Goal: Transaction & Acquisition: Book appointment/travel/reservation

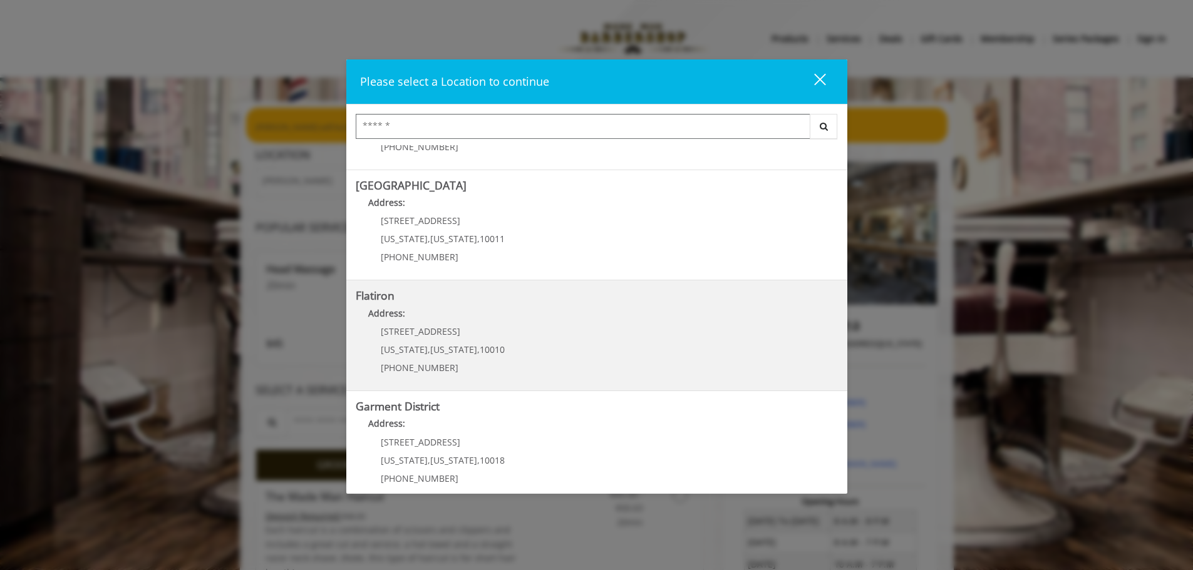
scroll to position [210, 0]
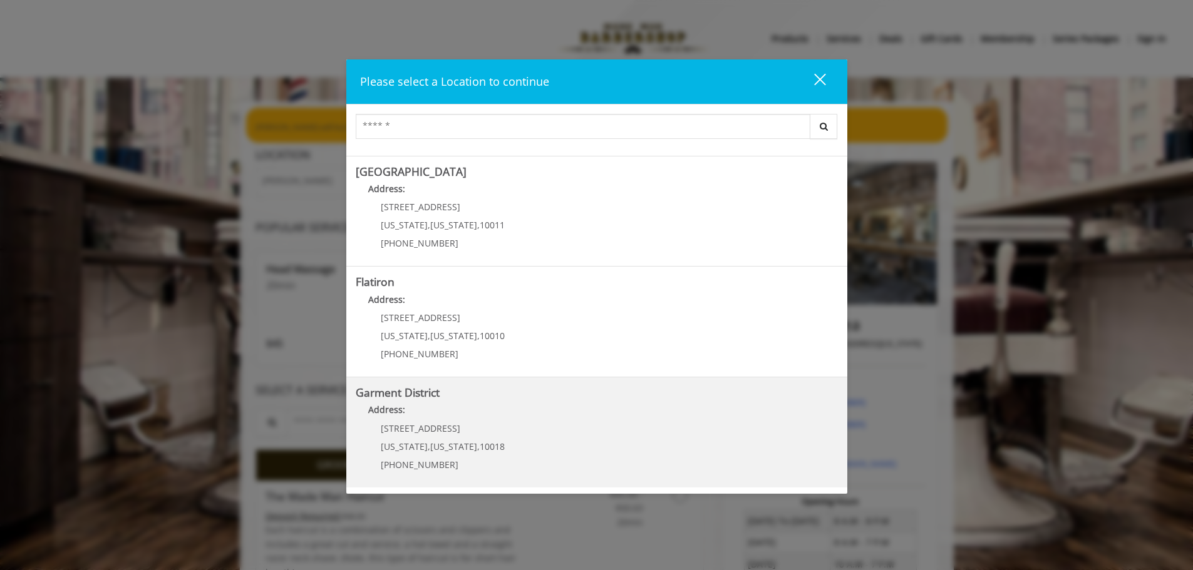
click at [465, 404] on District "Address:" at bounding box center [597, 413] width 482 height 20
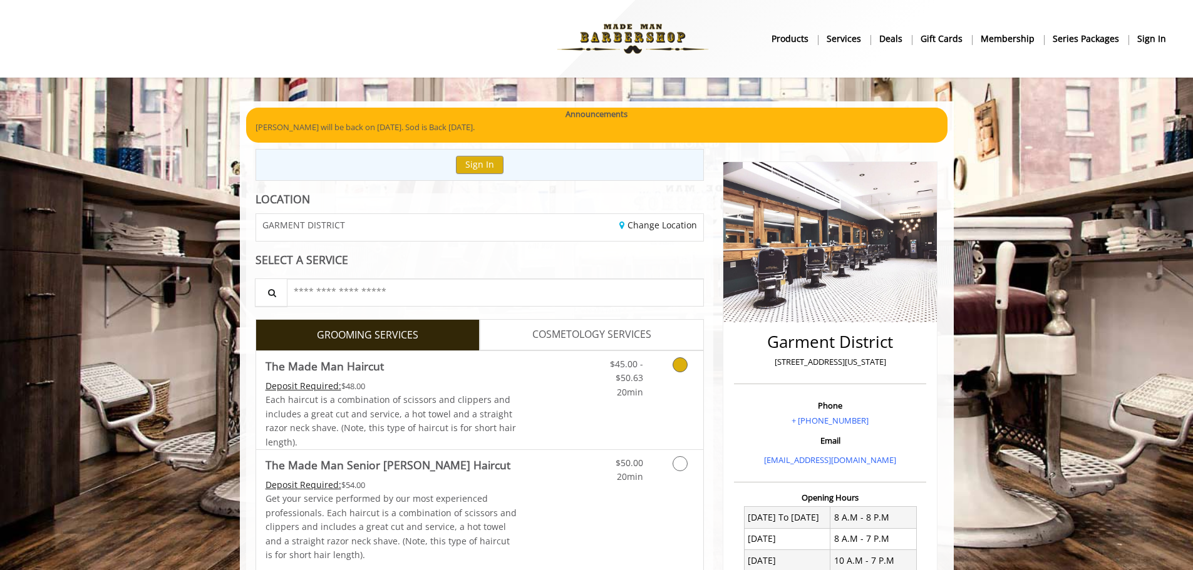
click at [687, 379] on link "Grooming services" at bounding box center [678, 375] width 32 height 48
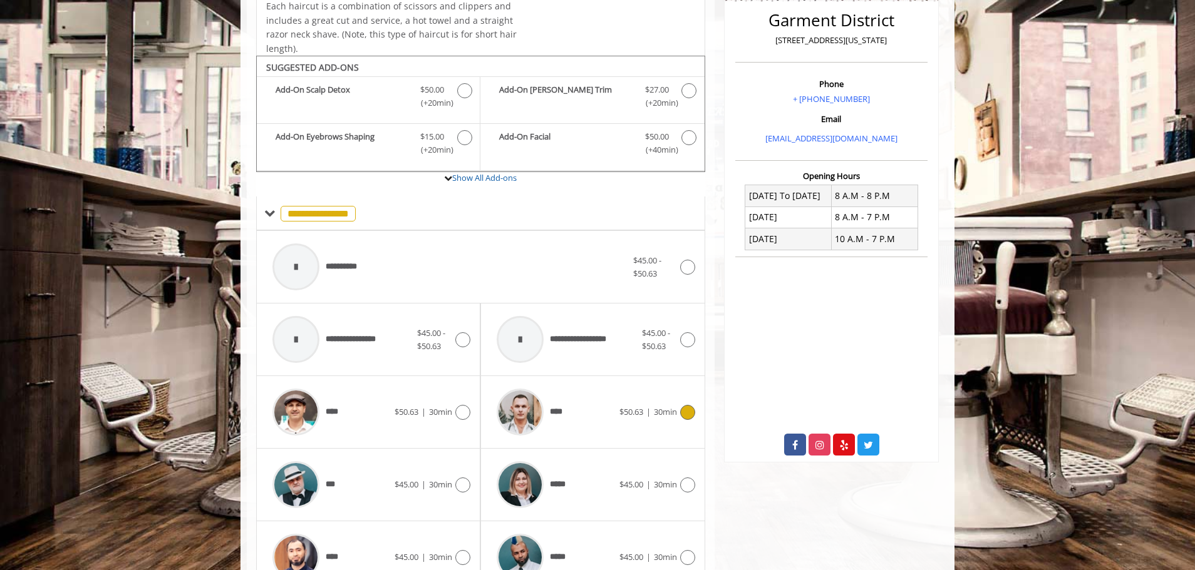
scroll to position [378, 0]
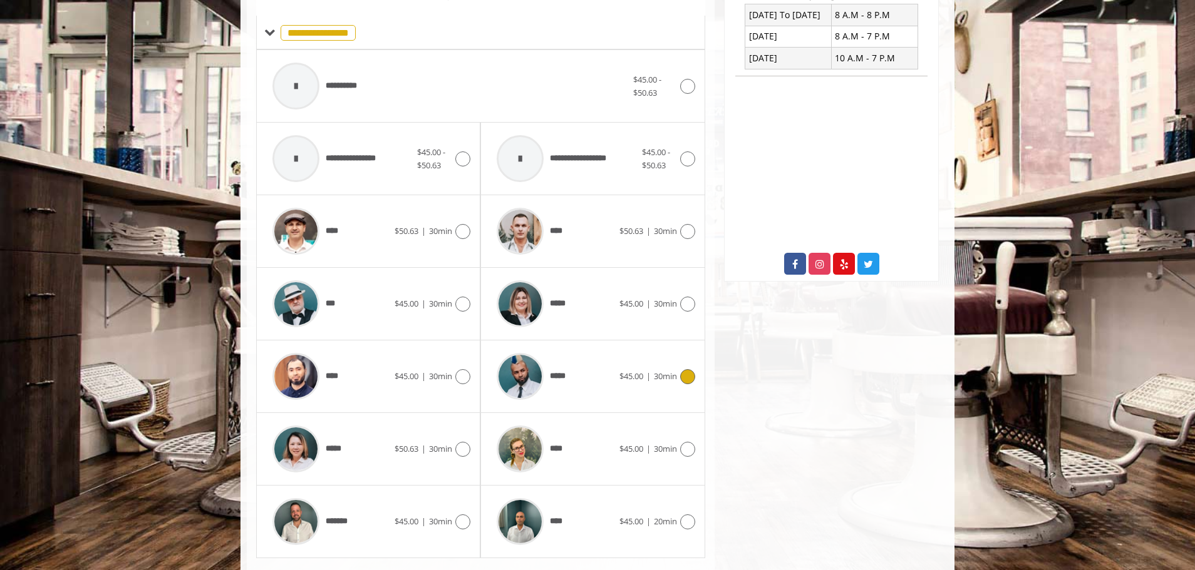
click at [609, 389] on div "*****" at bounding box center [554, 376] width 128 height 59
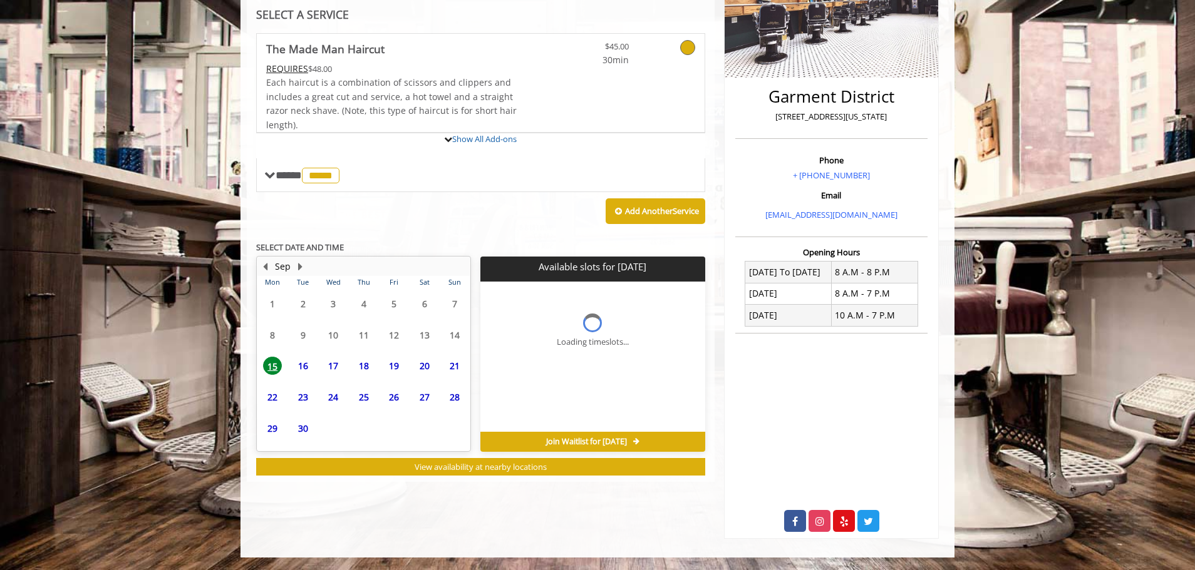
scroll to position [245, 0]
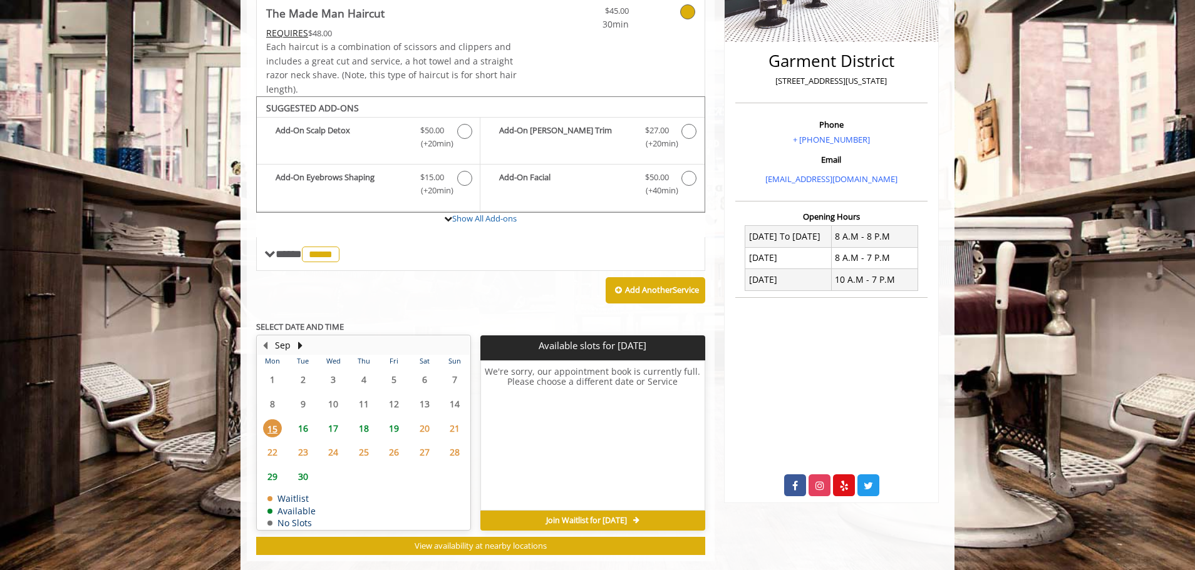
click at [301, 464] on tbody "1 2 3 4 5 6 7 8 9 10 11 12 13 14 15 16 17 18 19 20 21 22 23 24 25 26 27 28 29 3…" at bounding box center [363, 449] width 212 height 162
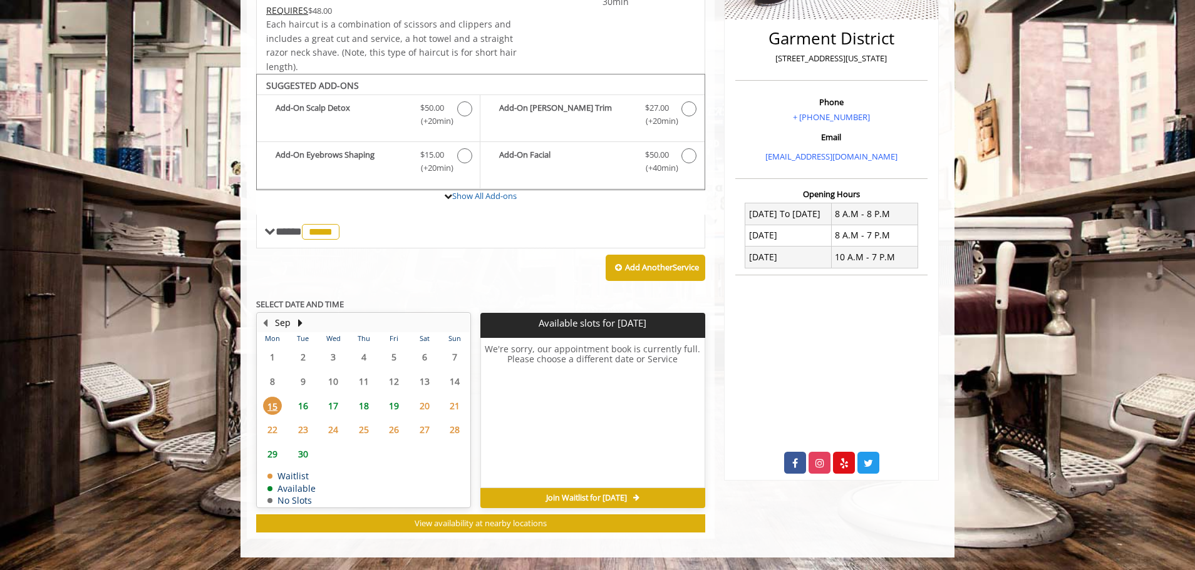
click at [299, 402] on span "16" at bounding box center [303, 406] width 19 height 18
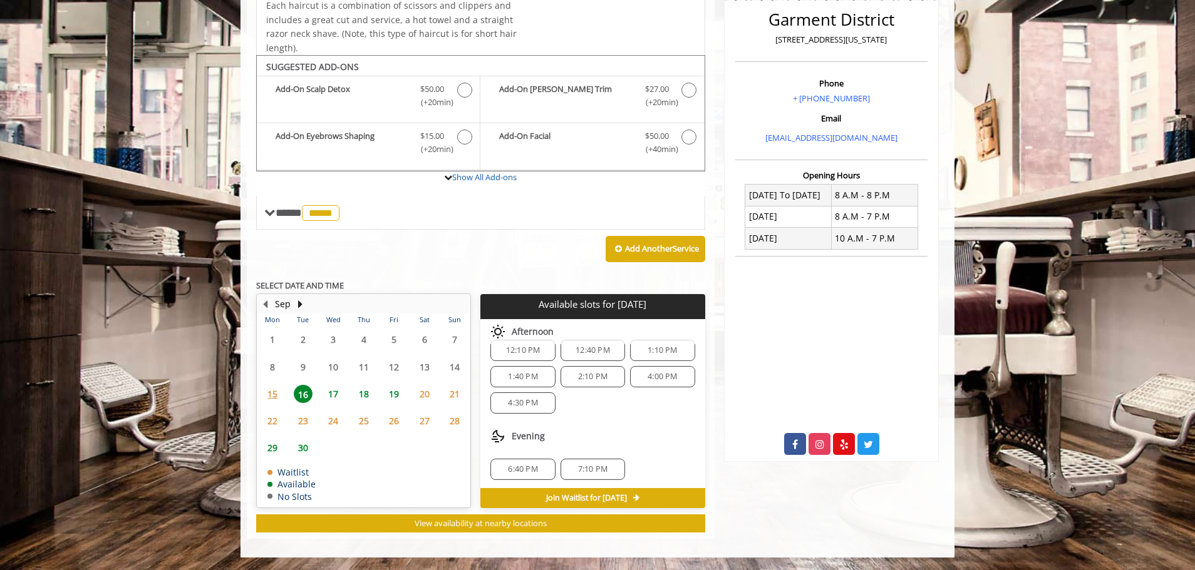
scroll to position [135, 0]
click at [585, 467] on span "7:10 PM" at bounding box center [592, 468] width 29 height 10
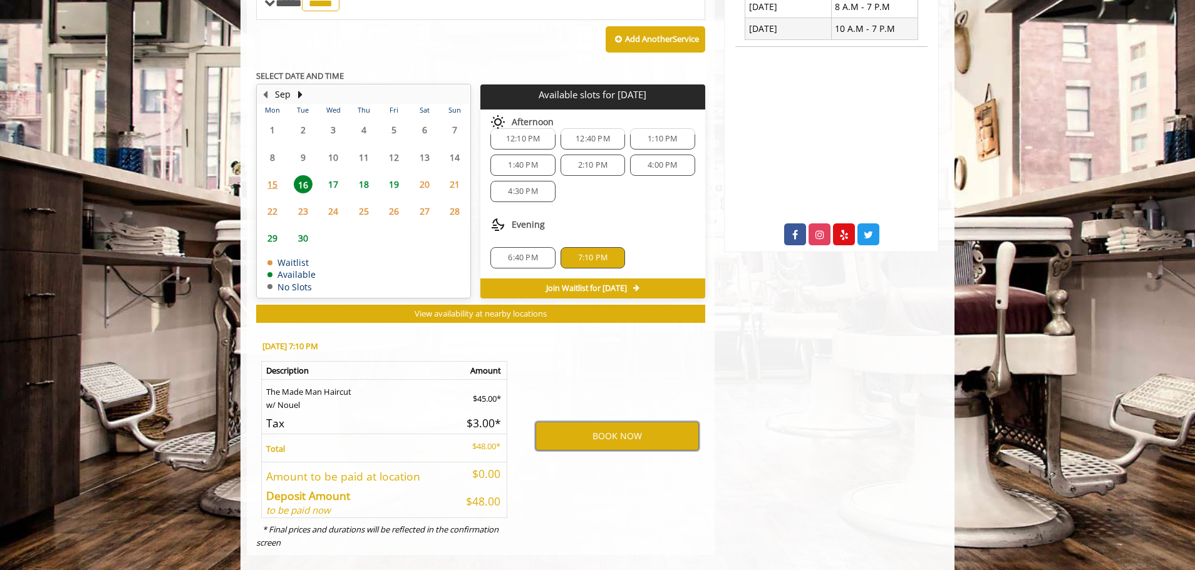
scroll to position [548, 0]
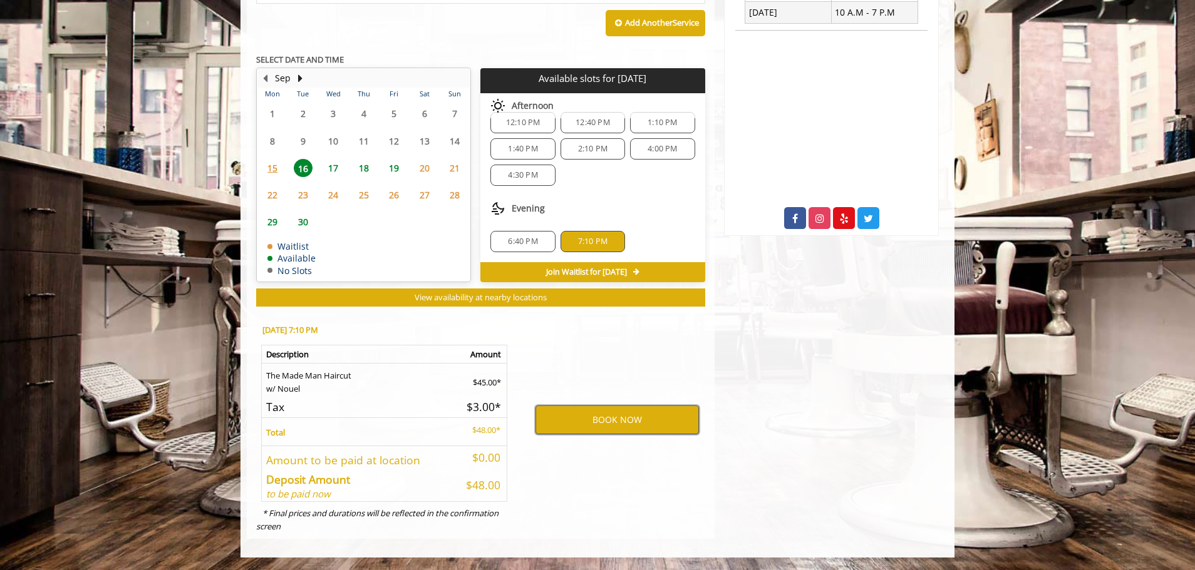
click at [611, 416] on button "BOOK NOW" at bounding box center [616, 420] width 163 height 29
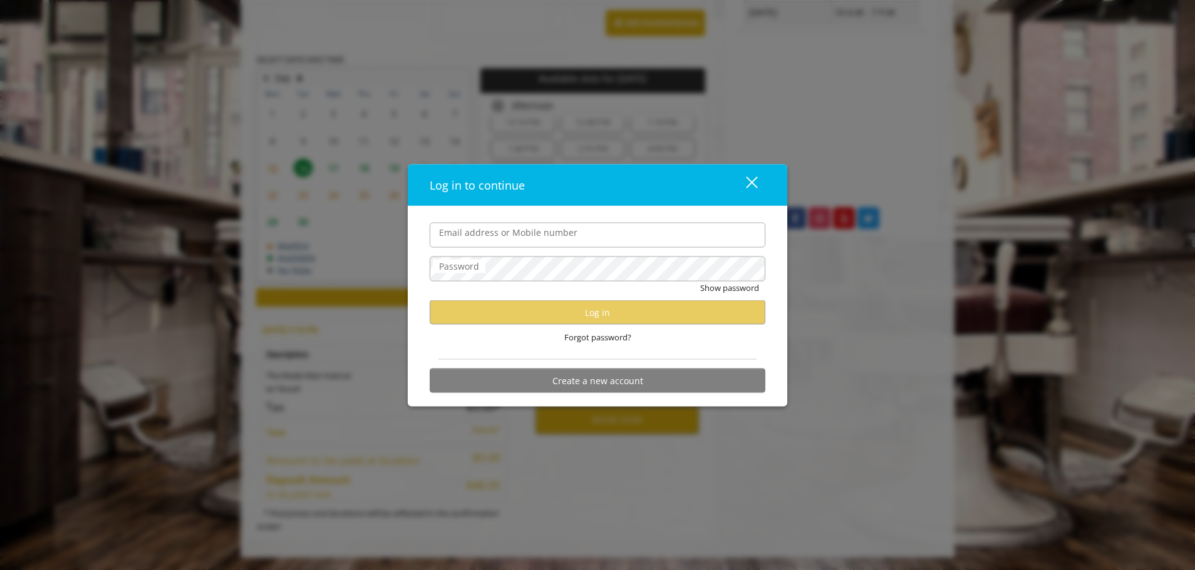
click at [537, 236] on input "Email address or Mobile number" at bounding box center [597, 234] width 336 height 25
type input "**********"
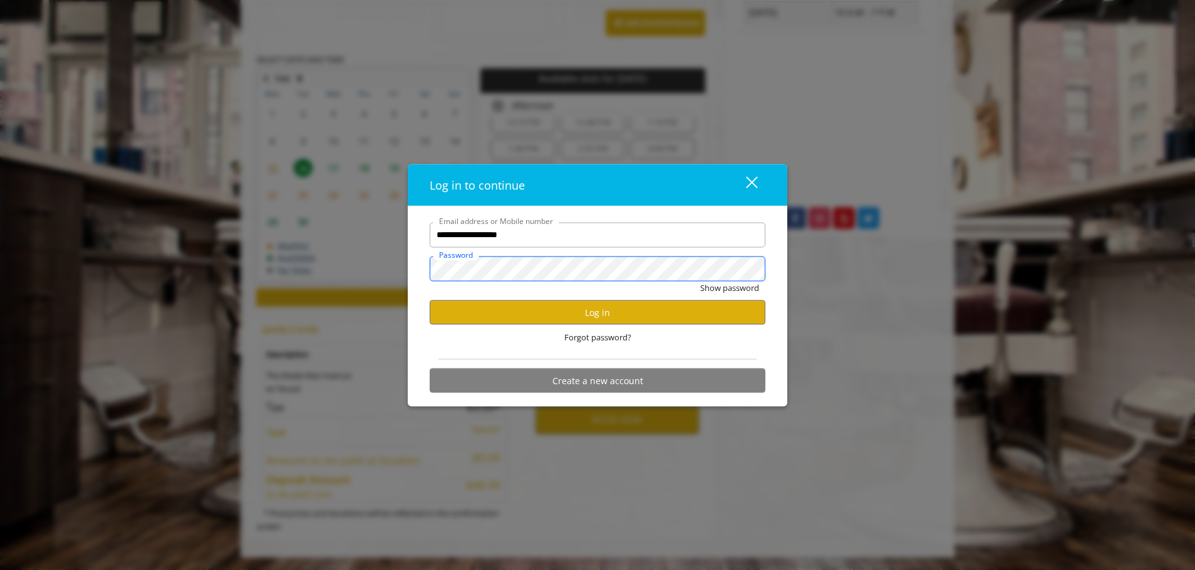
click at [700, 281] on button "Show password" at bounding box center [729, 287] width 59 height 13
click at [540, 310] on button "Log in" at bounding box center [597, 313] width 336 height 24
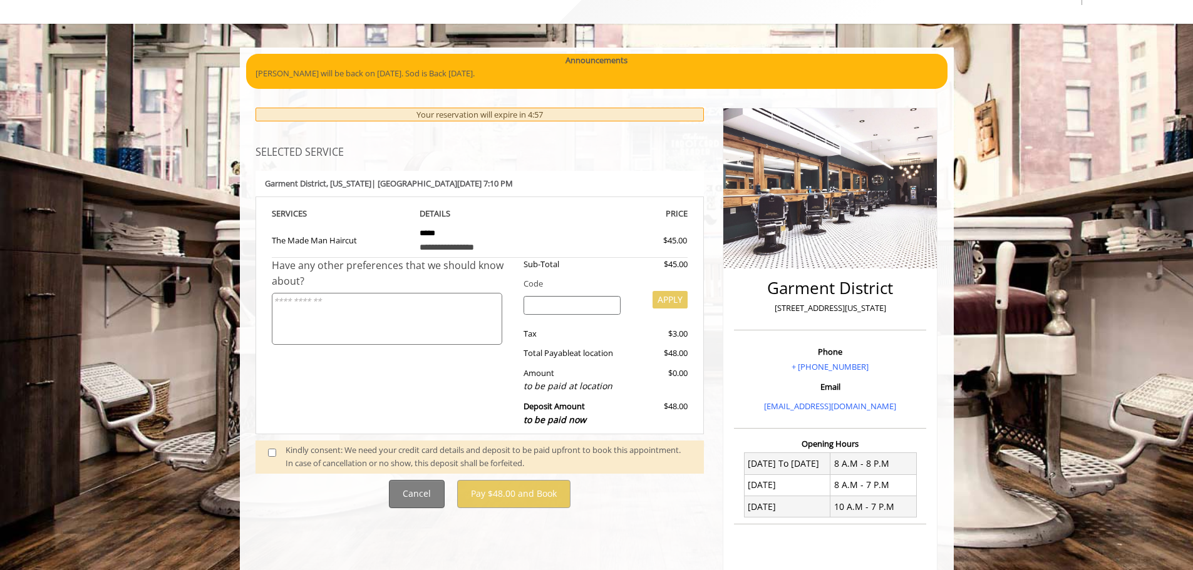
scroll to position [125, 0]
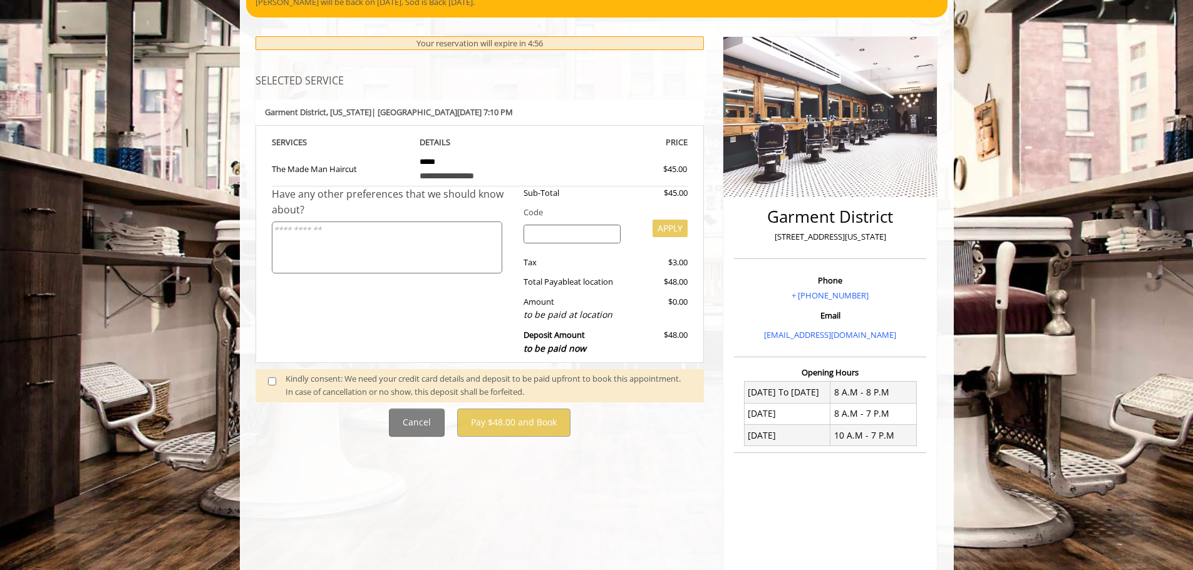
click at [312, 390] on div "Kindly consent: We need your credit card details and deposit to be paid upfront…" at bounding box center [488, 386] width 406 height 26
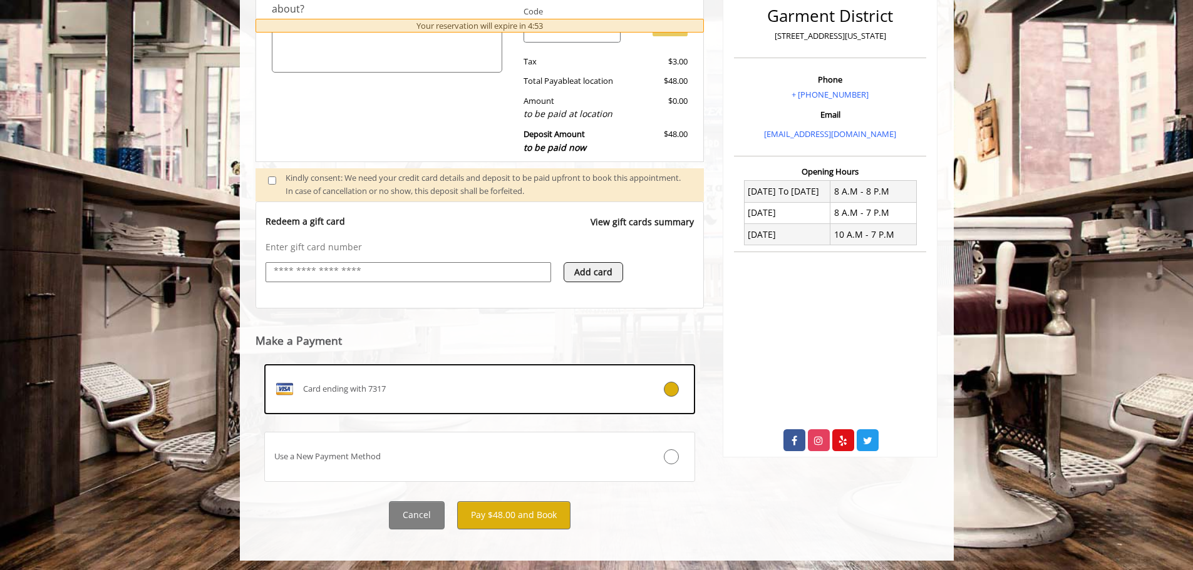
scroll to position [329, 0]
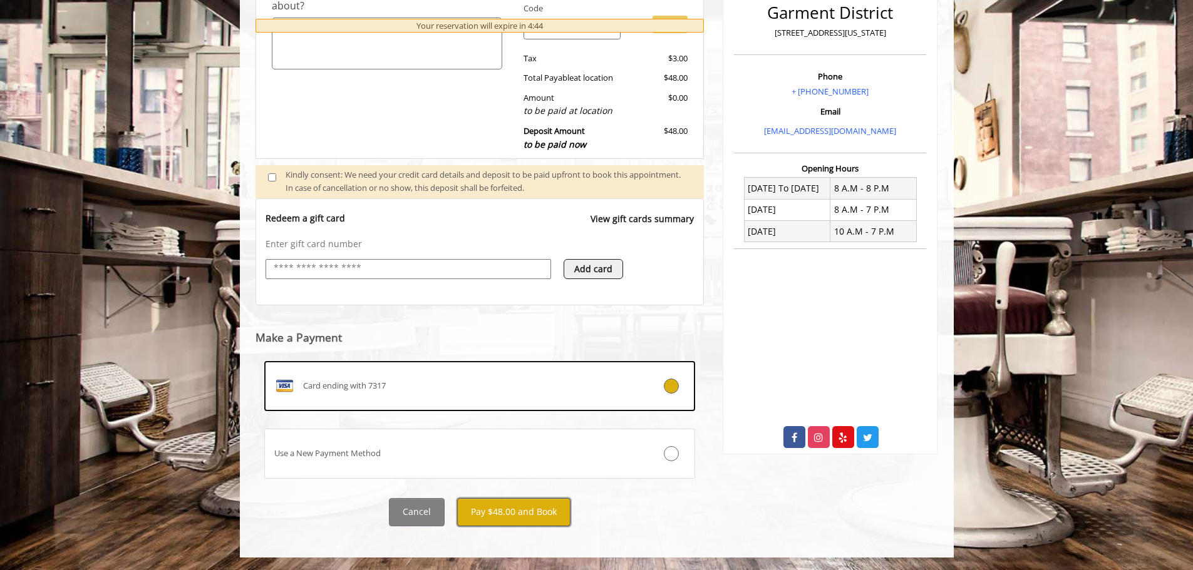
click at [546, 512] on button "Pay $48.00 and Book" at bounding box center [513, 512] width 113 height 28
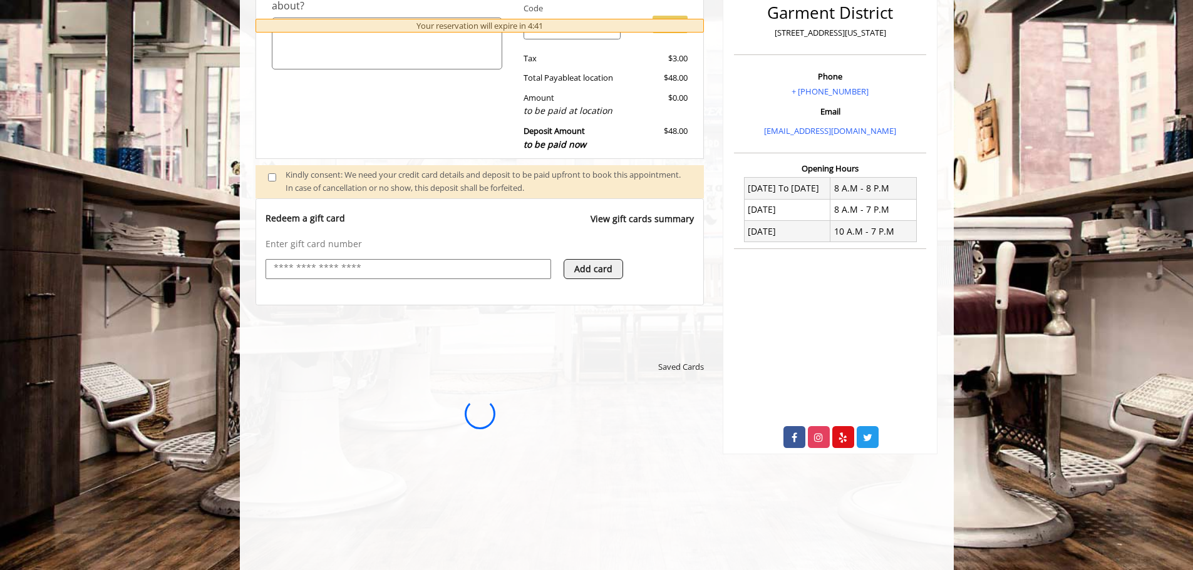
scroll to position [0, 0]
